Goal: Task Accomplishment & Management: Complete application form

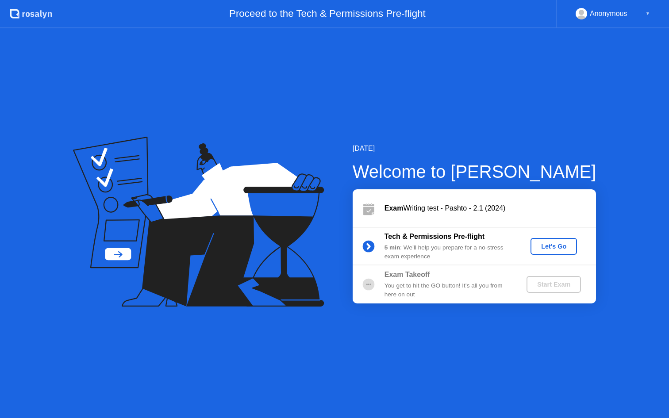
click at [561, 248] on div "Let's Go" at bounding box center [553, 246] width 39 height 7
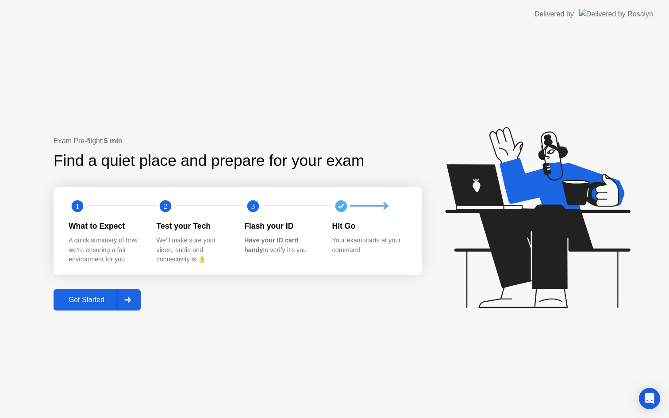
click at [104, 300] on div "Get Started" at bounding box center [86, 300] width 61 height 8
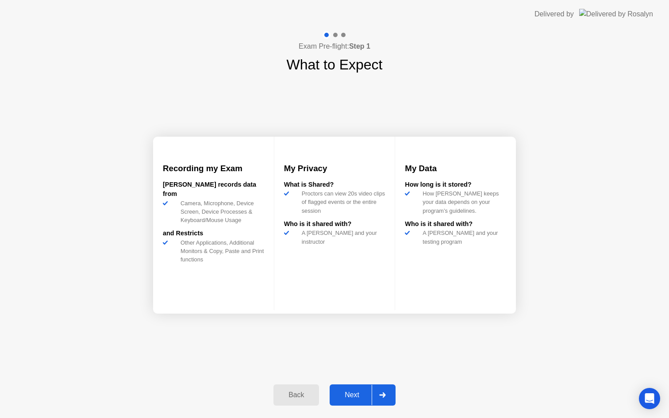
click at [346, 394] on div "Next" at bounding box center [351, 395] width 39 height 8
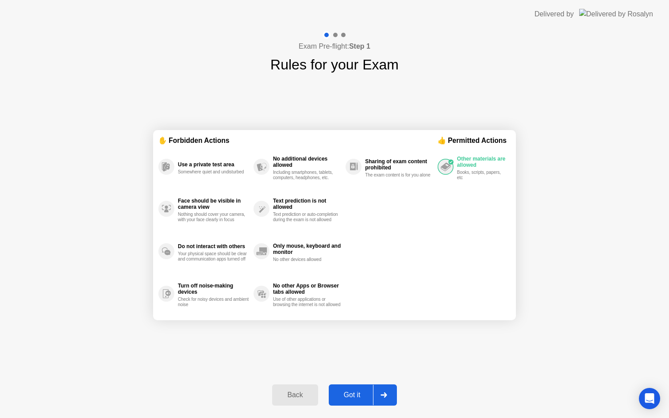
click at [350, 391] on div "Got it" at bounding box center [352, 395] width 42 height 8
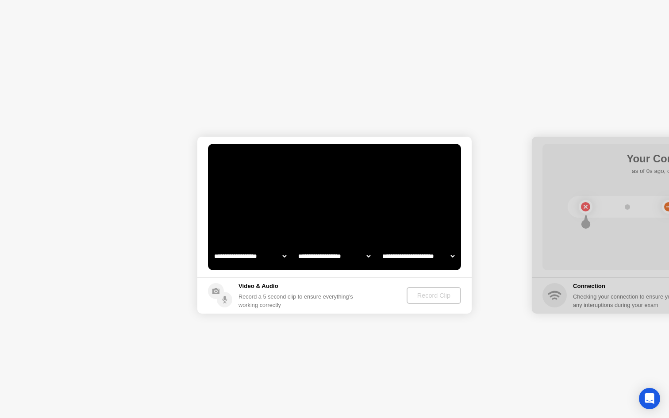
select select "**********"
select select "*******"
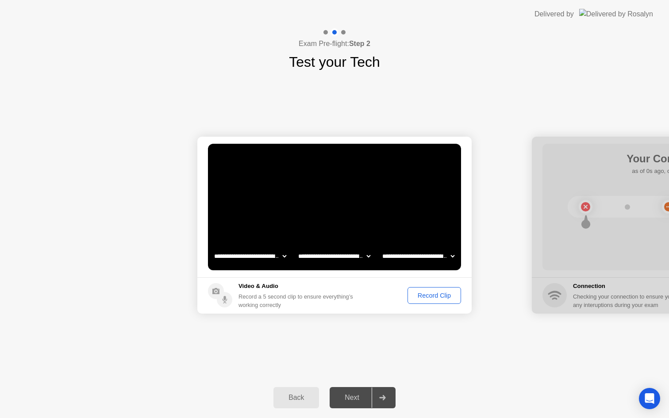
click at [431, 293] on div "Record Clip" at bounding box center [433, 295] width 47 height 7
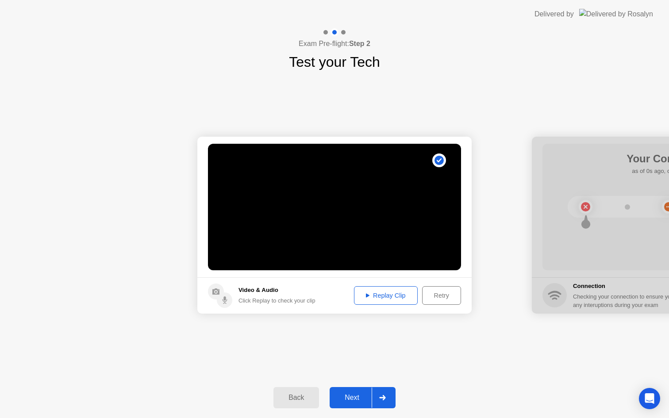
click at [388, 298] on div "Replay Clip" at bounding box center [385, 295] width 57 height 7
click at [356, 394] on div "Next" at bounding box center [351, 398] width 39 height 8
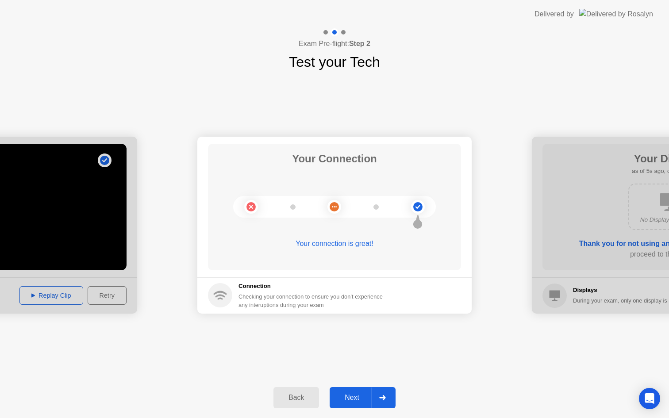
click at [354, 398] on div "Next" at bounding box center [351, 398] width 39 height 8
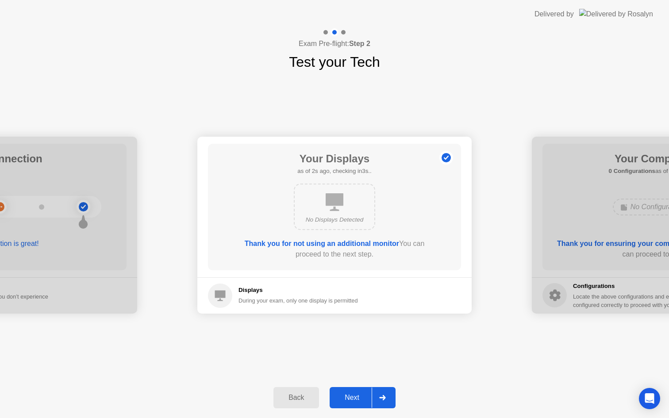
click at [354, 398] on div "Next" at bounding box center [351, 398] width 39 height 8
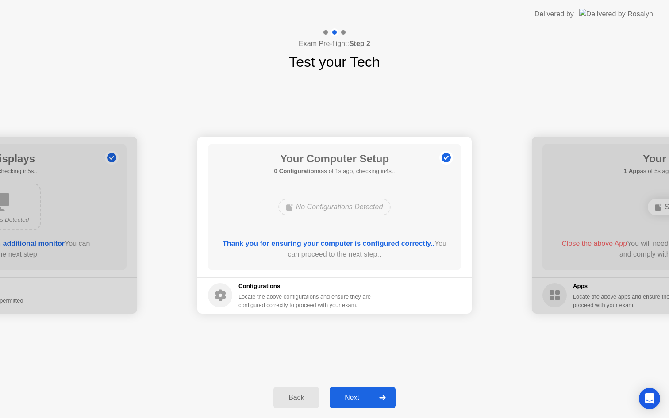
click at [354, 398] on div "Next" at bounding box center [351, 398] width 39 height 8
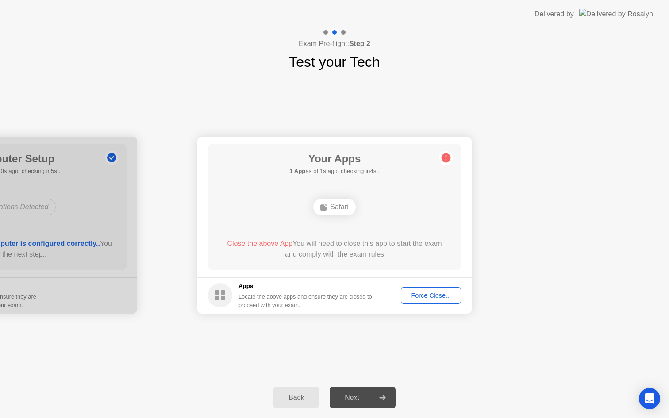
click at [432, 299] on div "Force Close..." at bounding box center [431, 295] width 54 height 7
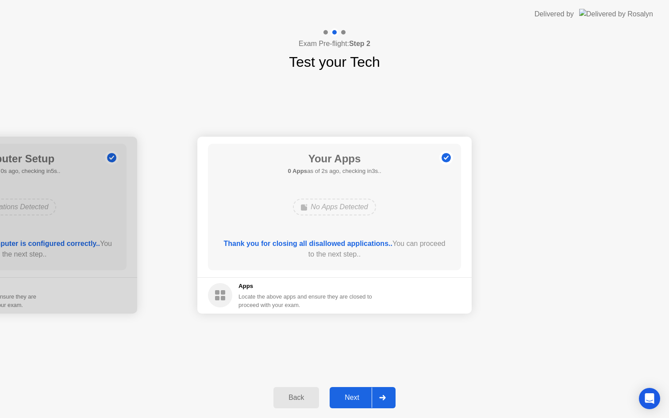
click at [355, 394] on div "Next" at bounding box center [351, 398] width 39 height 8
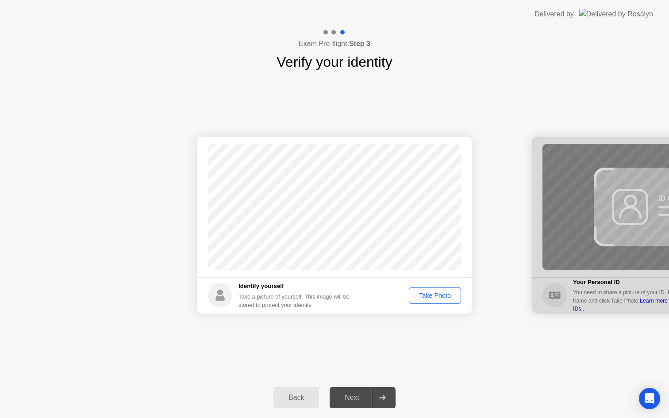
click at [442, 294] on div "Take Photo" at bounding box center [435, 295] width 46 height 7
click at [352, 394] on div "Next" at bounding box center [351, 398] width 39 height 8
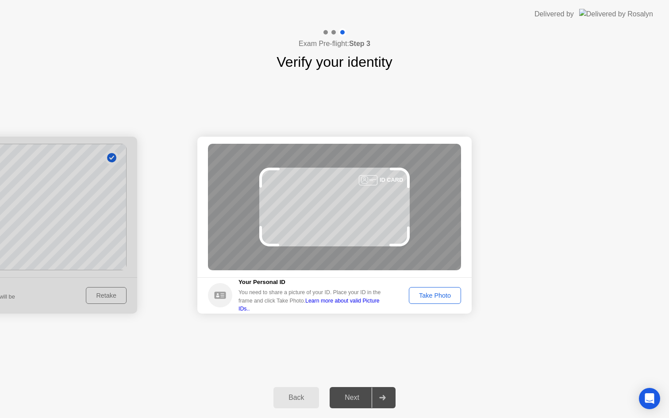
click at [433, 300] on button "Take Photo" at bounding box center [435, 295] width 52 height 17
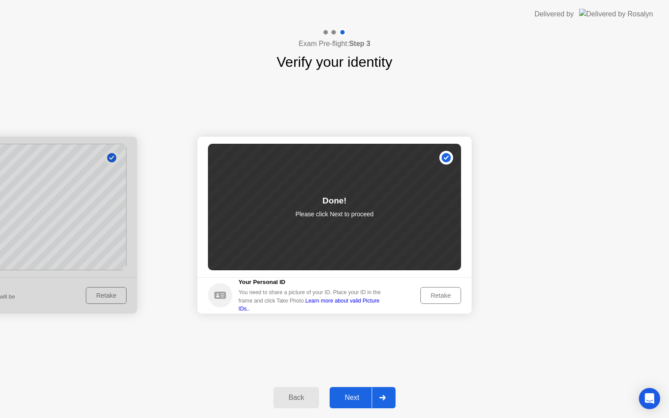
click at [354, 391] on button "Next" at bounding box center [362, 397] width 66 height 21
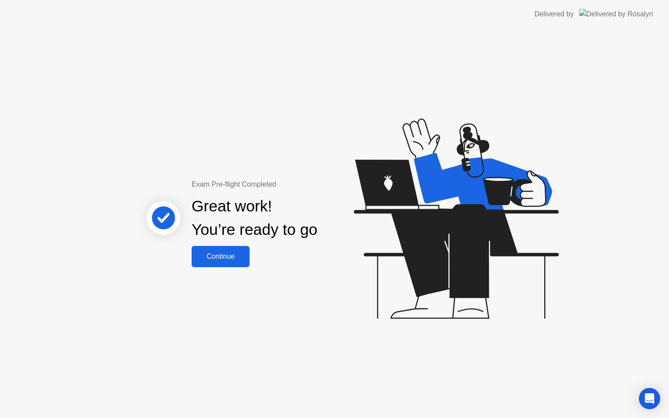
click at [227, 258] on div "Continue" at bounding box center [220, 256] width 53 height 8
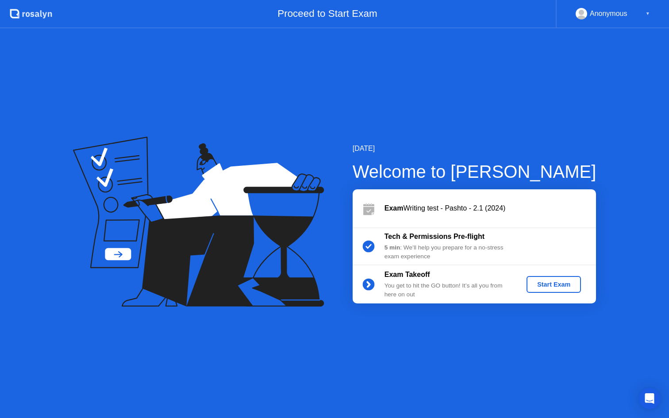
click at [550, 284] on div "Start Exam" at bounding box center [553, 284] width 47 height 7
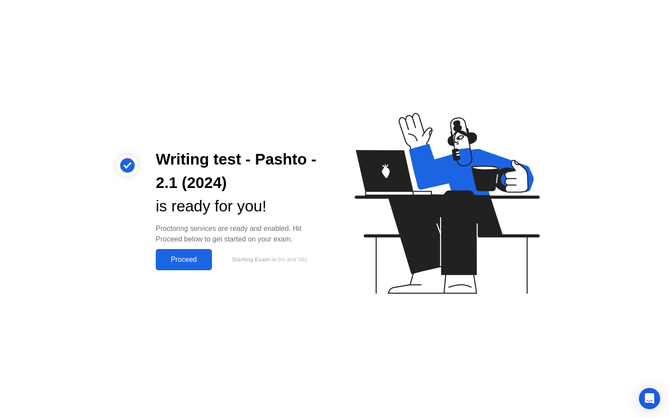
click at [185, 256] on div "Proceed" at bounding box center [183, 260] width 51 height 8
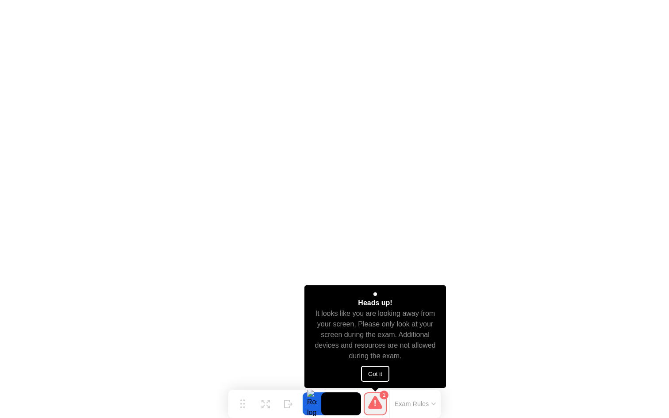
click at [378, 372] on button "Got it" at bounding box center [375, 374] width 28 height 16
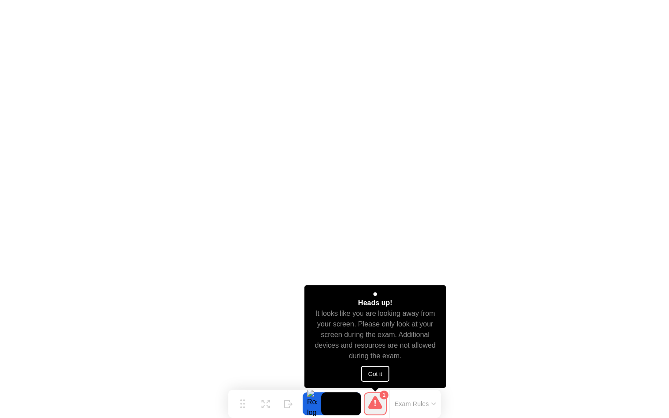
click at [372, 370] on button "Got it" at bounding box center [375, 374] width 28 height 16
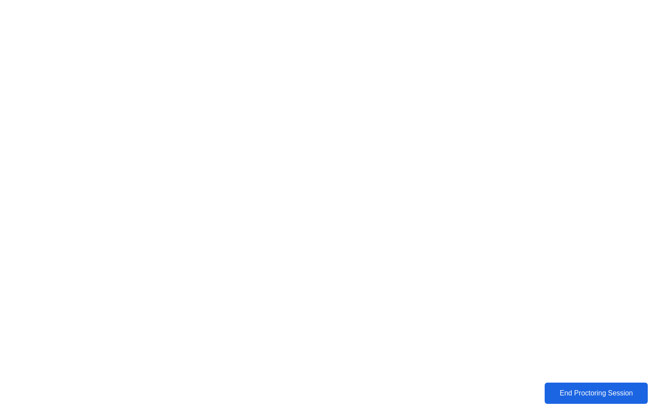
click at [578, 390] on div "End Proctoring Session" at bounding box center [596, 393] width 98 height 8
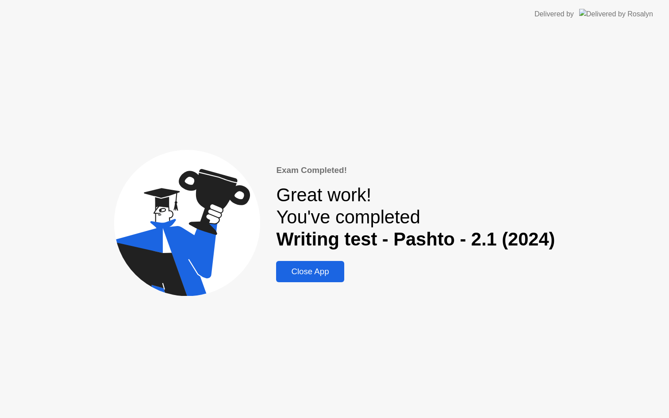
click at [313, 272] on div "Close App" at bounding box center [310, 272] width 62 height 10
